Goal: Information Seeking & Learning: Learn about a topic

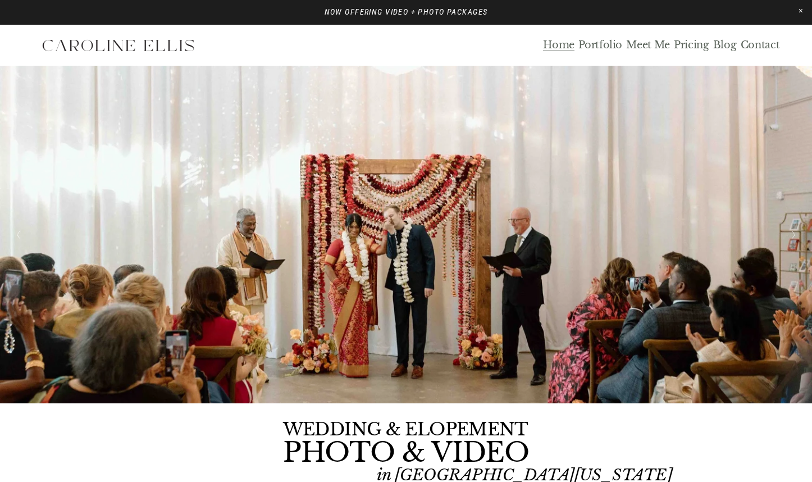
click at [727, 44] on link "Blog" at bounding box center [725, 45] width 24 height 13
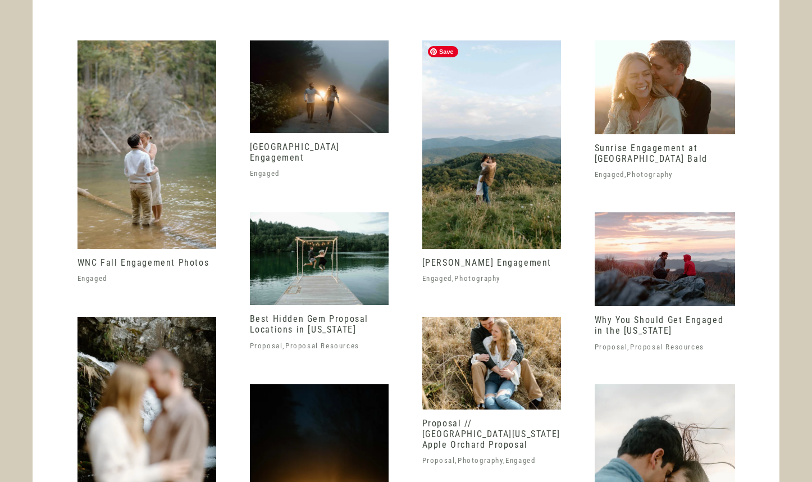
scroll to position [2258, 0]
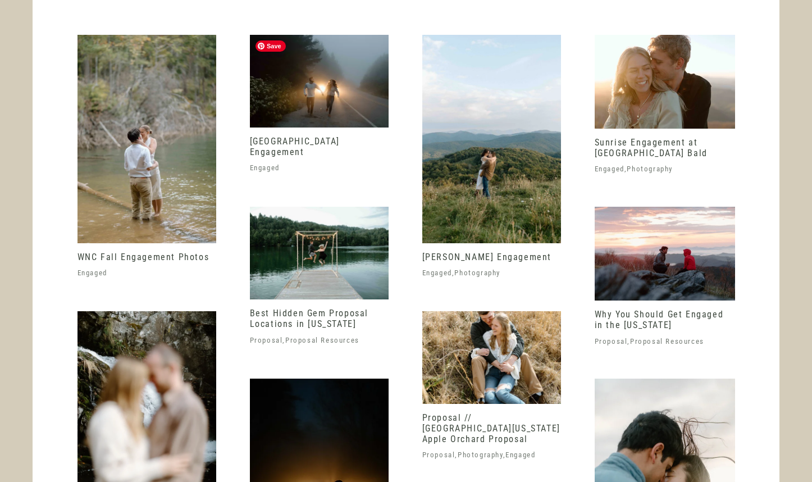
click at [313, 80] on img at bounding box center [319, 81] width 139 height 93
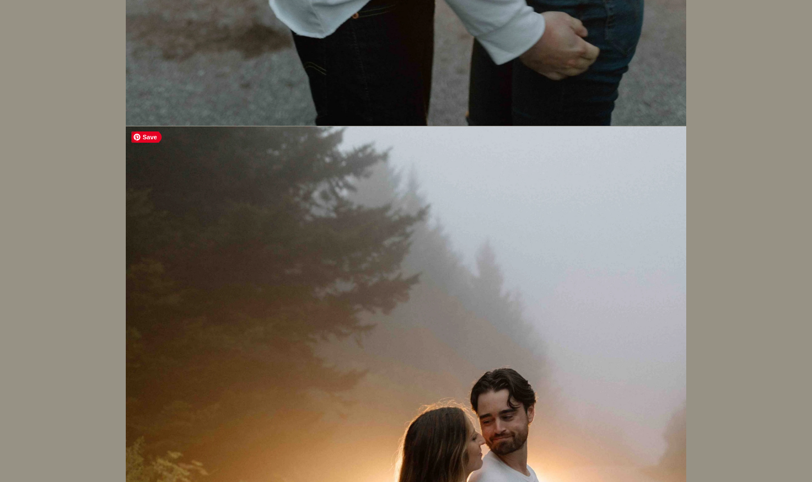
scroll to position [18453, 0]
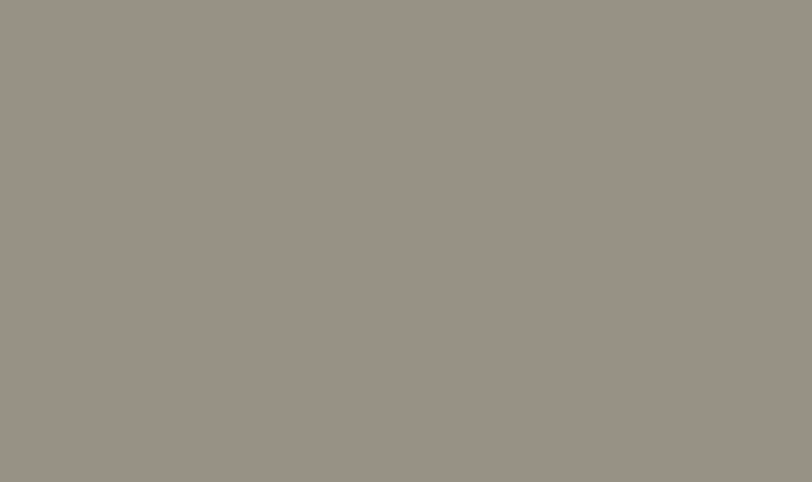
scroll to position [23402, 0]
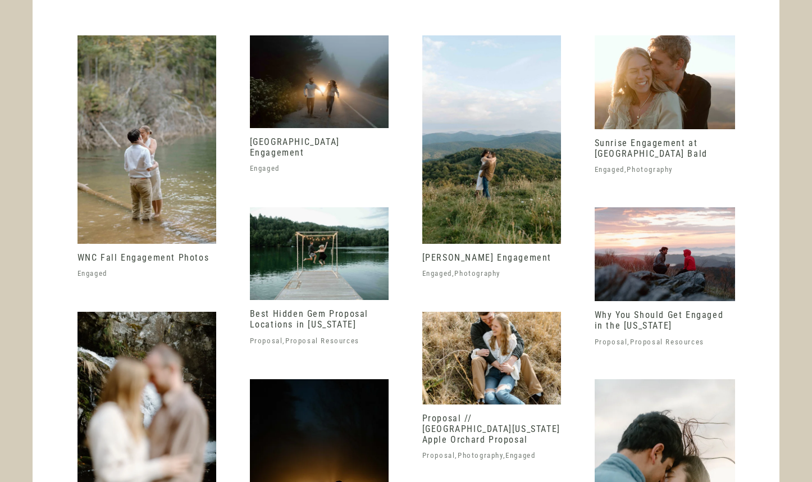
scroll to position [2258, 0]
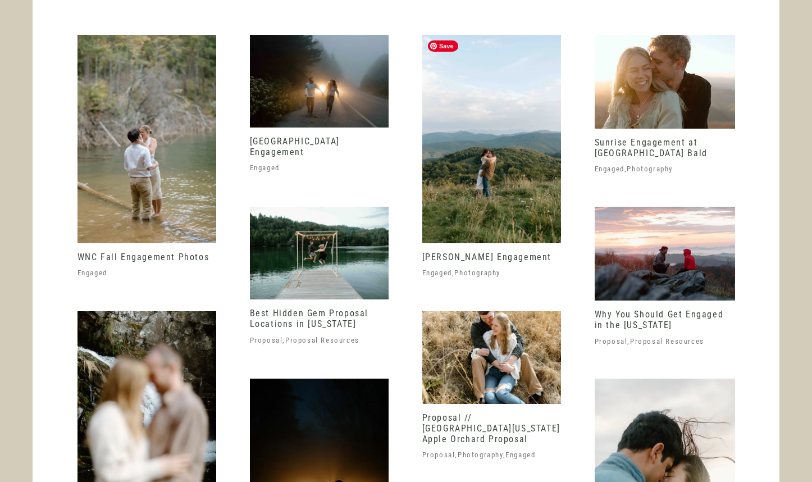
click at [482, 192] on img at bounding box center [491, 139] width 139 height 208
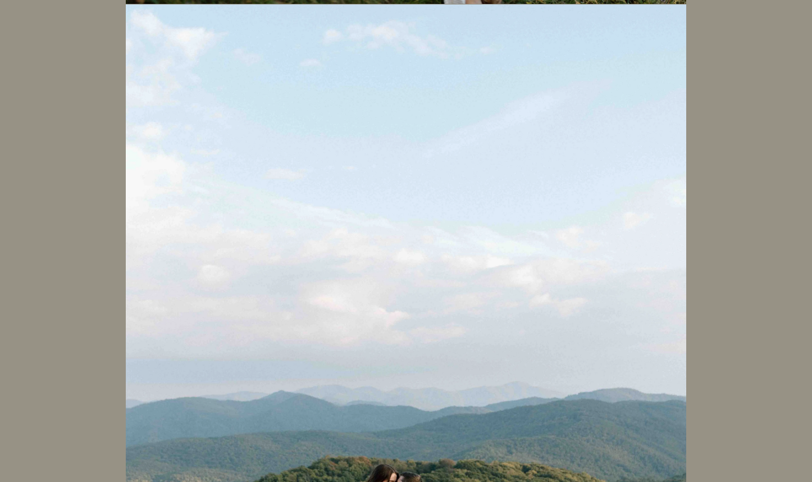
scroll to position [13015, 0]
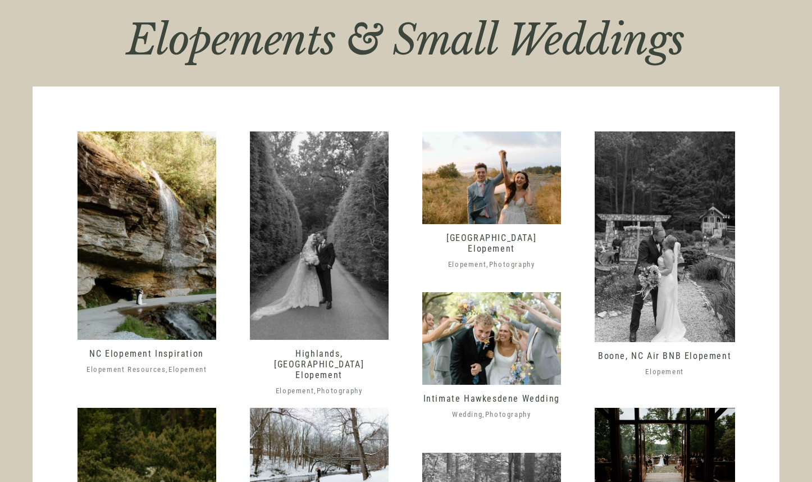
scroll to position [462, 0]
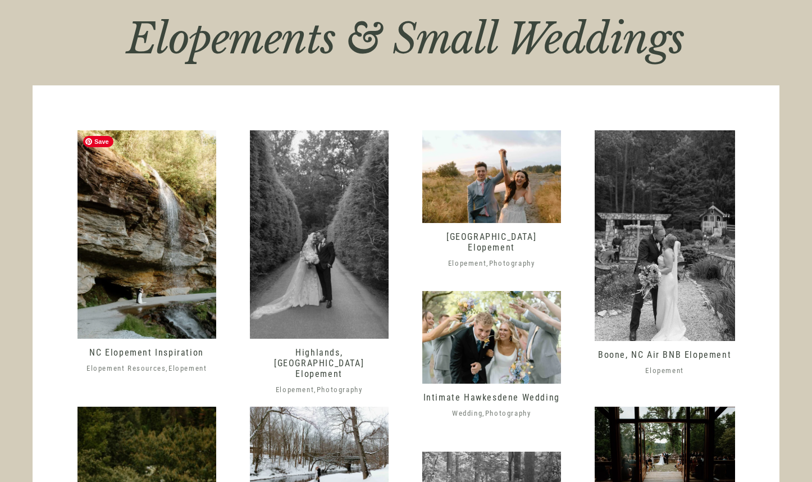
click at [168, 249] on img at bounding box center [146, 234] width 139 height 208
click at [314, 230] on img at bounding box center [319, 234] width 139 height 208
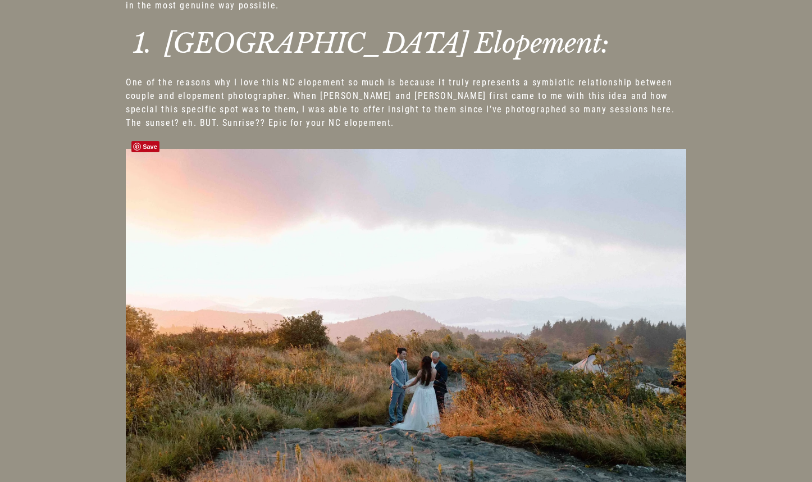
scroll to position [284, 0]
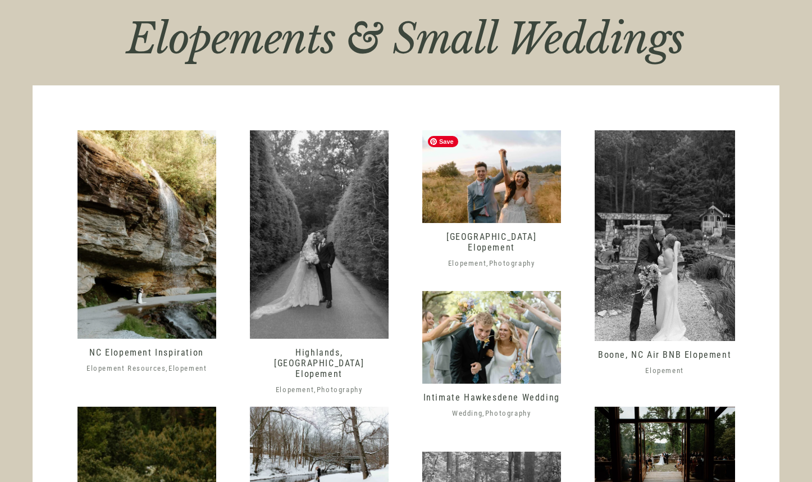
click at [512, 185] on img at bounding box center [491, 176] width 139 height 93
click at [626, 279] on img at bounding box center [665, 235] width 140 height 211
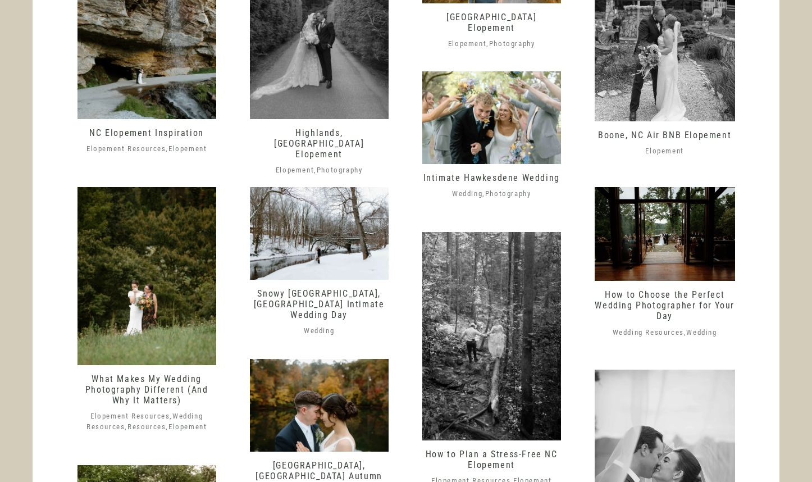
scroll to position [682, 0]
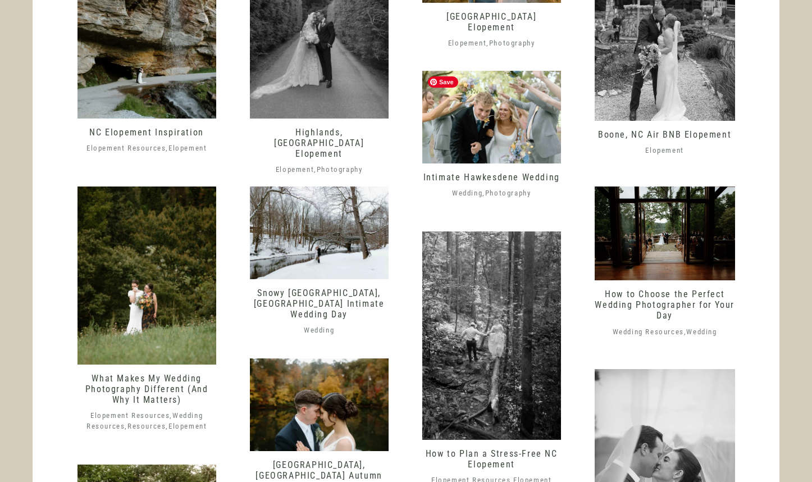
click at [513, 125] on img at bounding box center [491, 117] width 139 height 93
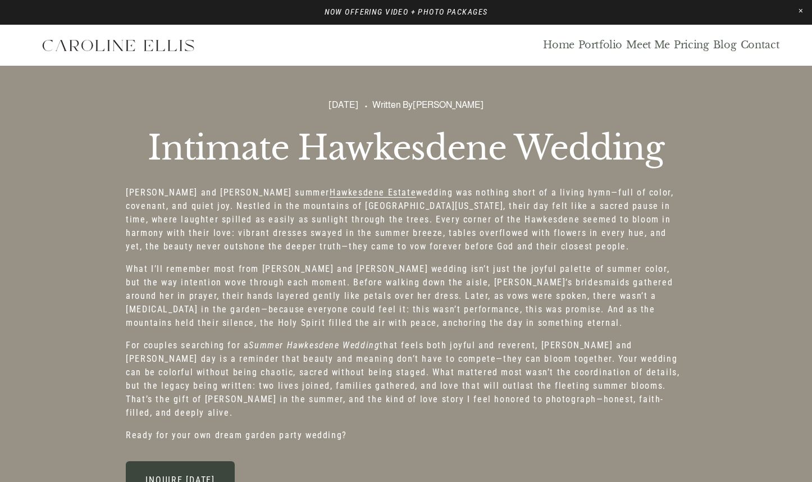
click at [725, 45] on link "Blog" at bounding box center [725, 45] width 24 height 13
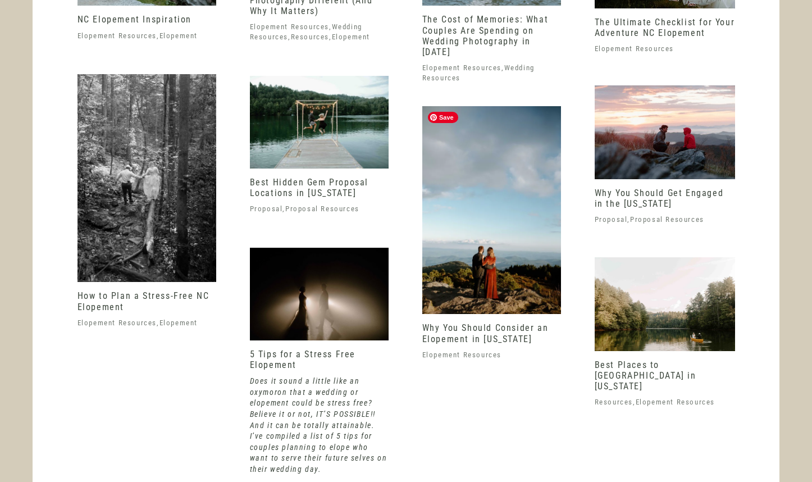
scroll to position [4526, 0]
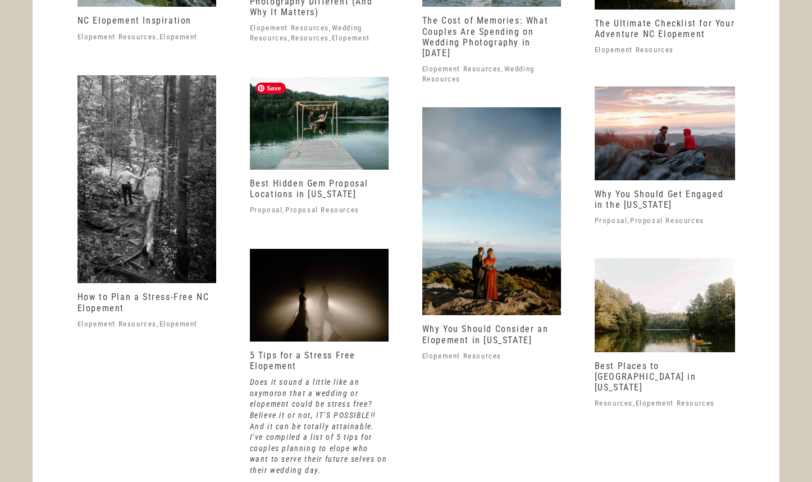
click at [325, 150] on img at bounding box center [319, 123] width 139 height 93
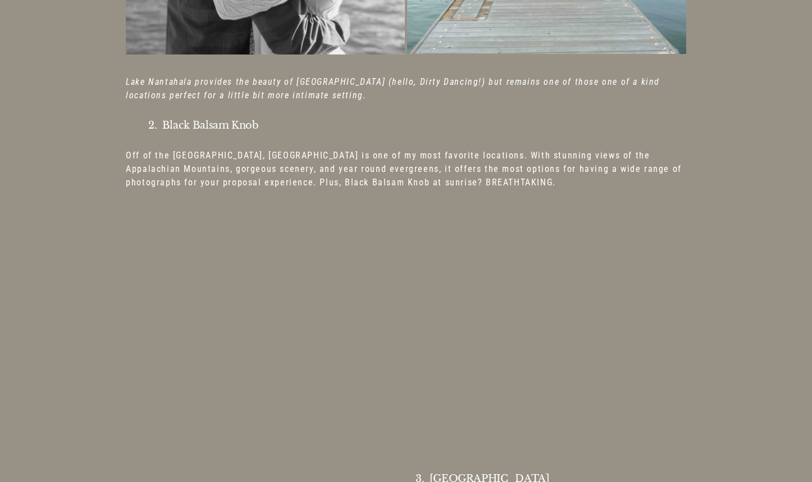
scroll to position [1306, 0]
